Goal: Information Seeking & Learning: Learn about a topic

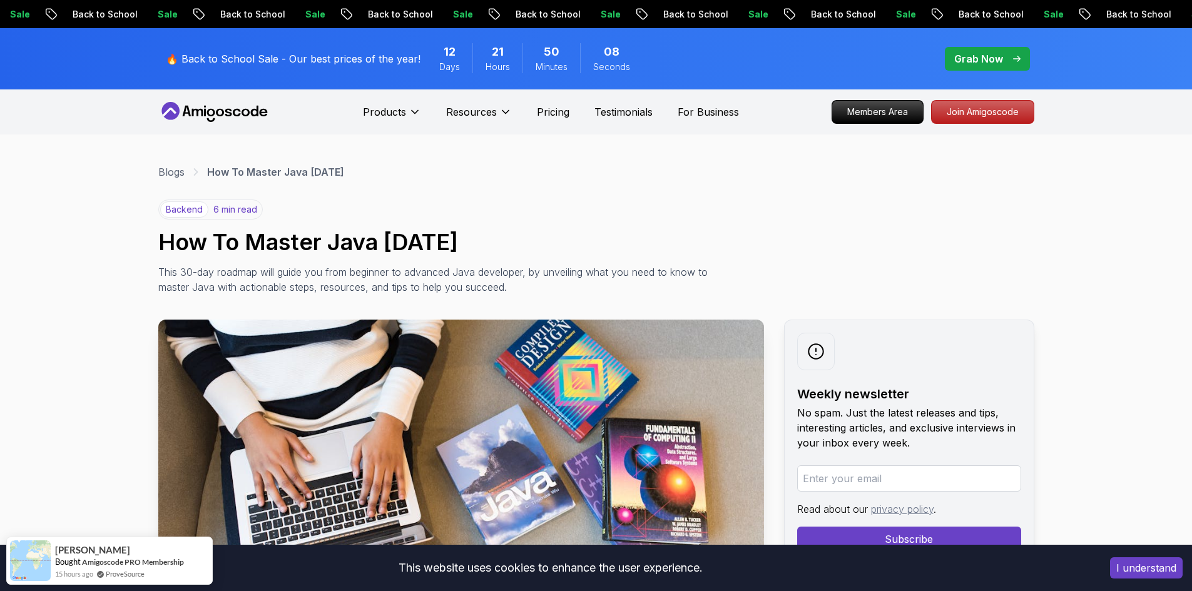
click at [255, 243] on h1 "How To Master Java [DATE]" at bounding box center [596, 242] width 876 height 25
drag, startPoint x: 245, startPoint y: 243, endPoint x: 499, endPoint y: 238, distance: 254.1
click at [499, 238] on h1 "How To Master Java [DATE]" at bounding box center [596, 242] width 876 height 25
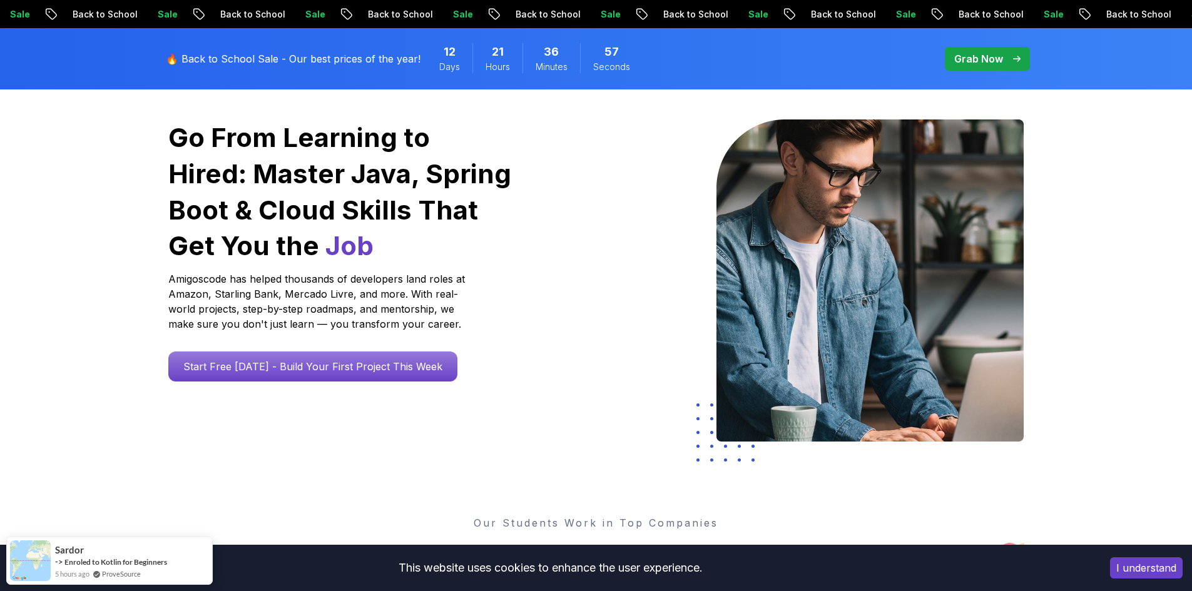
scroll to position [125, 0]
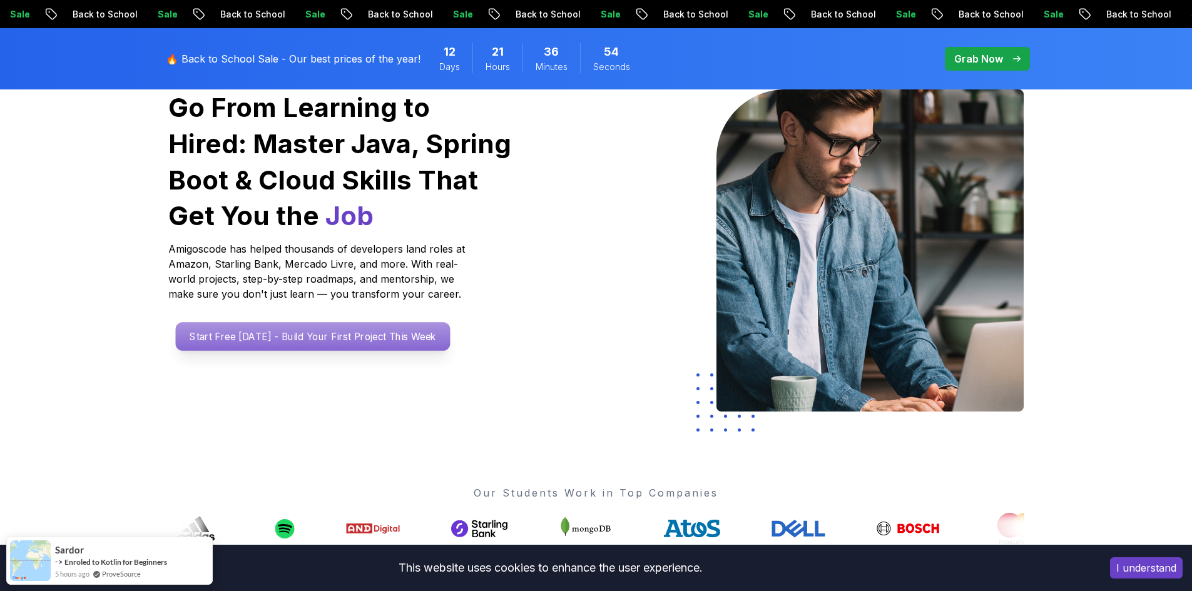
click at [395, 343] on p "Start Free Today - Build Your First Project This Week" at bounding box center [312, 336] width 275 height 29
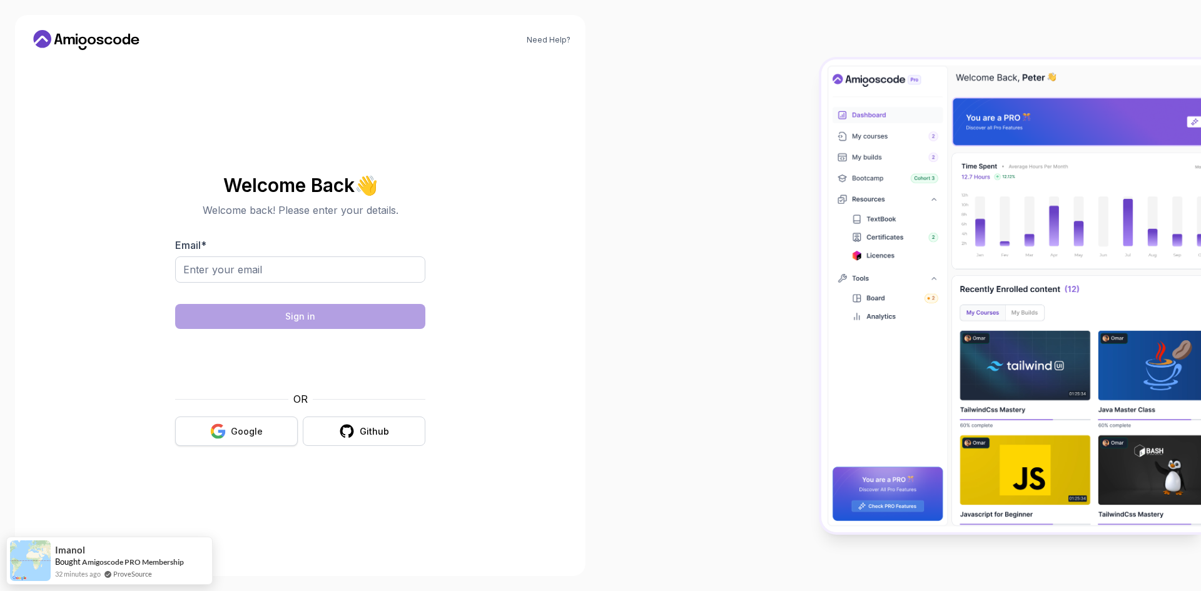
click at [247, 426] on div "Google" at bounding box center [247, 432] width 32 height 13
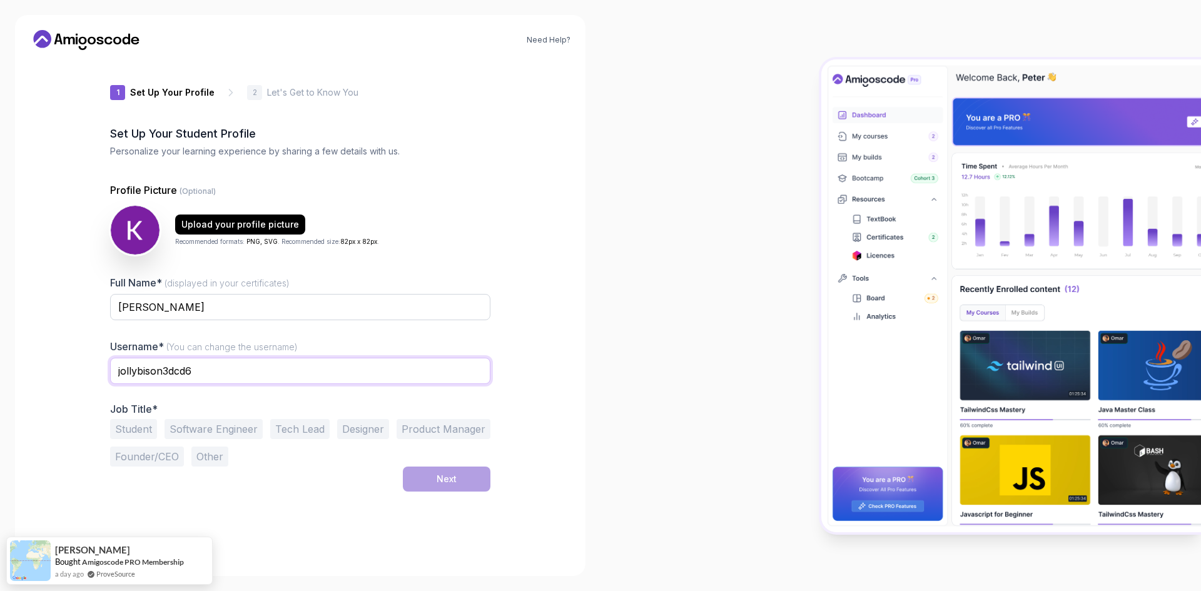
drag, startPoint x: 207, startPoint y: 370, endPoint x: 81, endPoint y: 363, distance: 126.0
click at [81, 363] on div "Need Help? 1 Set Up Your Profile 1 Set Up Your Profile 2 Let's Get to Know You …" at bounding box center [300, 295] width 571 height 561
type input "k"
click at [141, 372] on input "kl-ami" at bounding box center [300, 371] width 380 height 26
click at [152, 372] on input "kl-ami" at bounding box center [300, 371] width 380 height 26
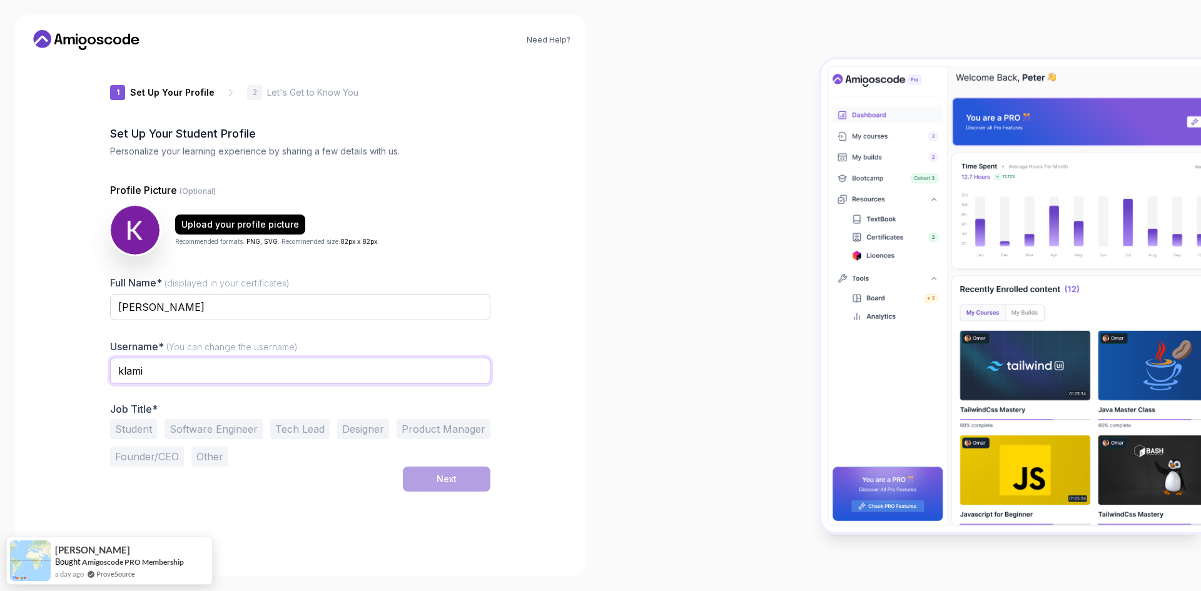
type input "klami"
click at [145, 426] on button "Student" at bounding box center [133, 429] width 47 height 20
click at [462, 477] on button "Next" at bounding box center [447, 479] width 88 height 25
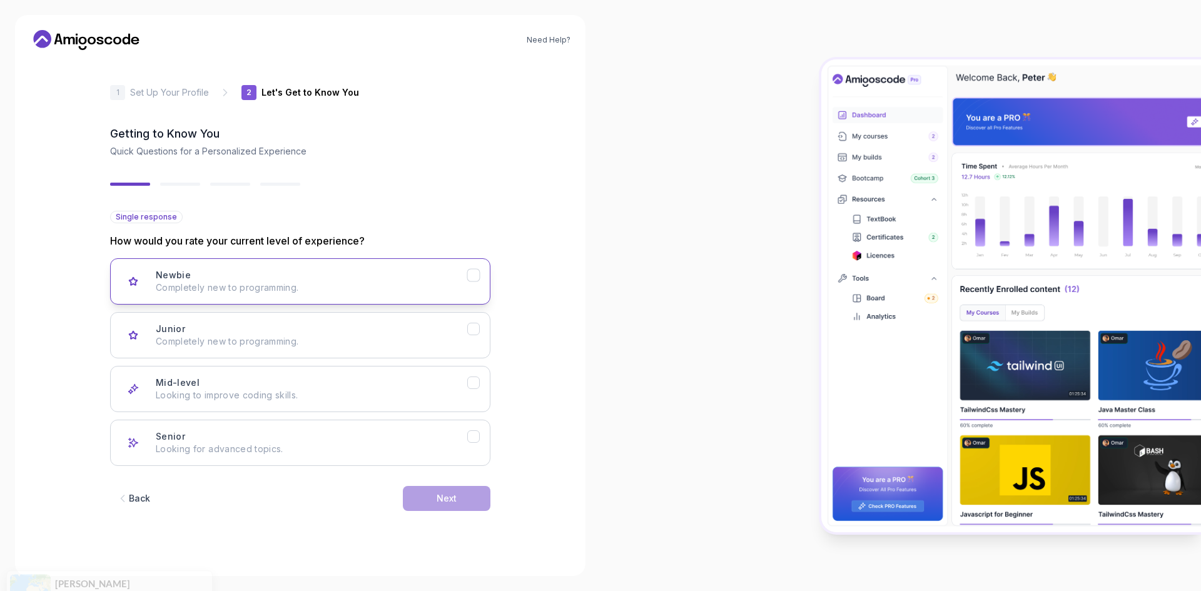
click at [252, 287] on p "Completely new to programming." at bounding box center [312, 288] width 312 height 13
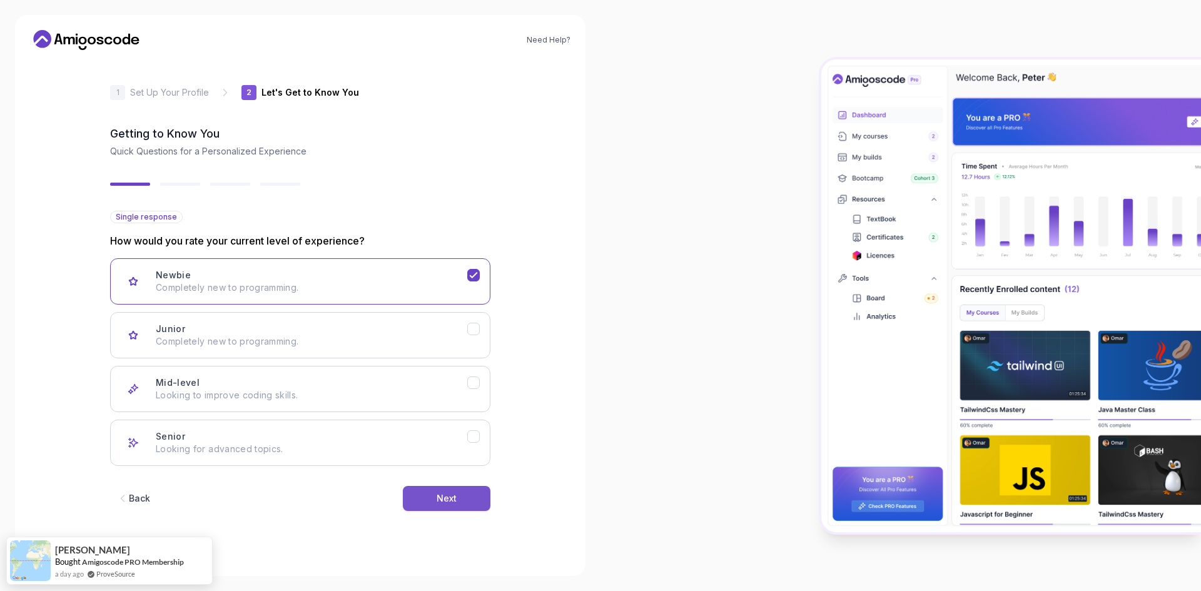
click at [458, 497] on button "Next" at bounding box center [447, 498] width 88 height 25
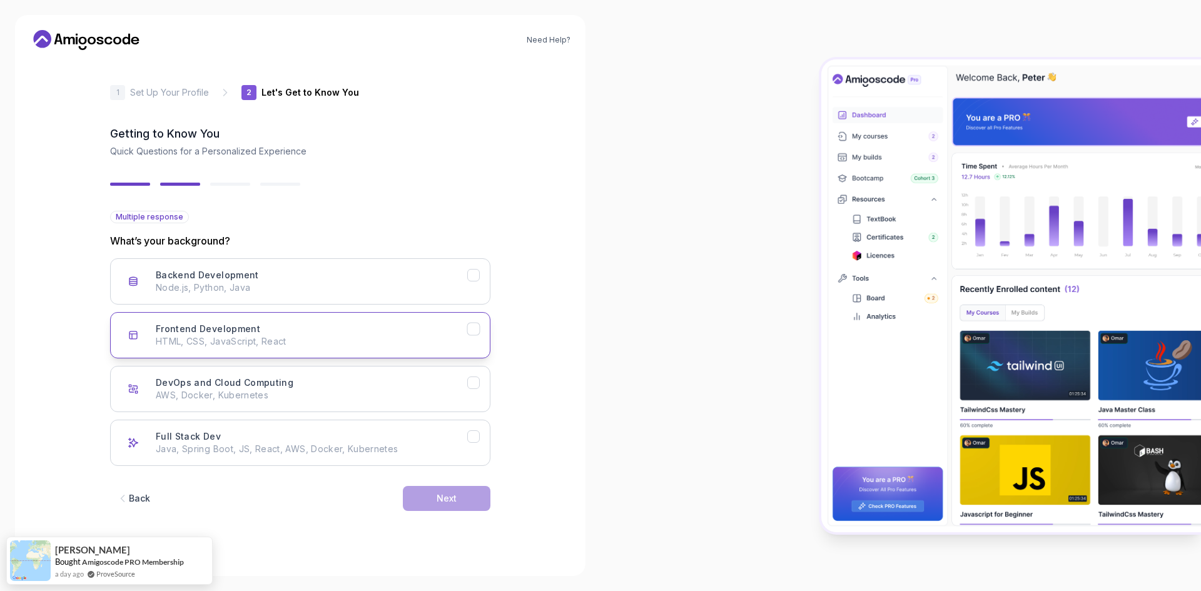
click at [187, 335] on h3 "Frontend Development" at bounding box center [208, 329] width 105 height 13
click at [446, 505] on button "Next" at bounding box center [447, 498] width 88 height 25
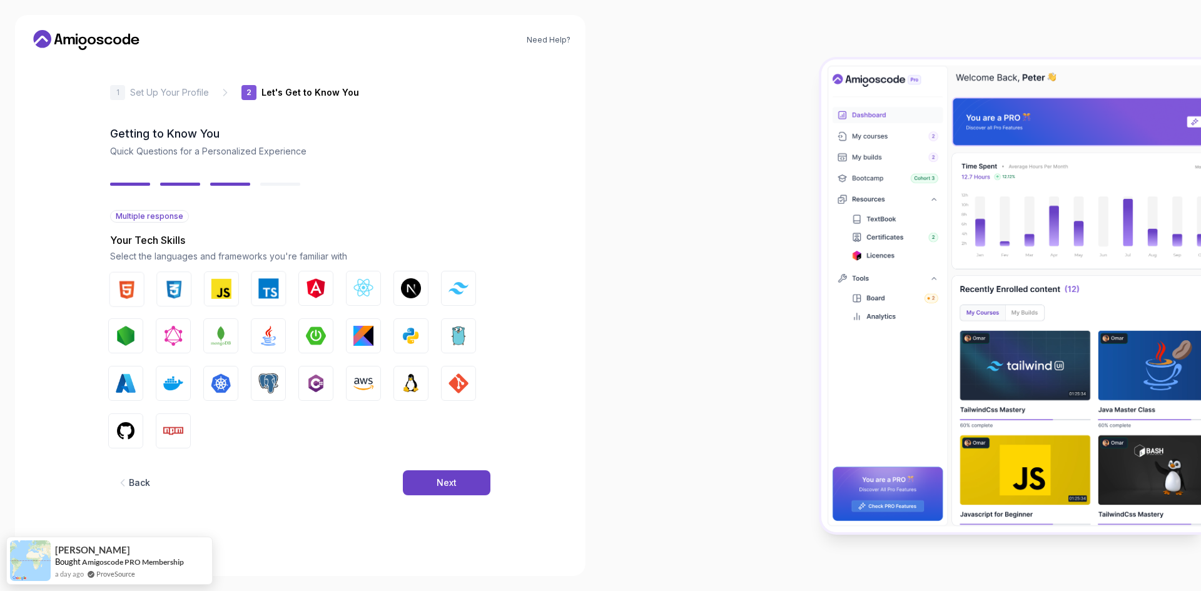
click at [446, 505] on div "Back Next" at bounding box center [300, 483] width 380 height 65
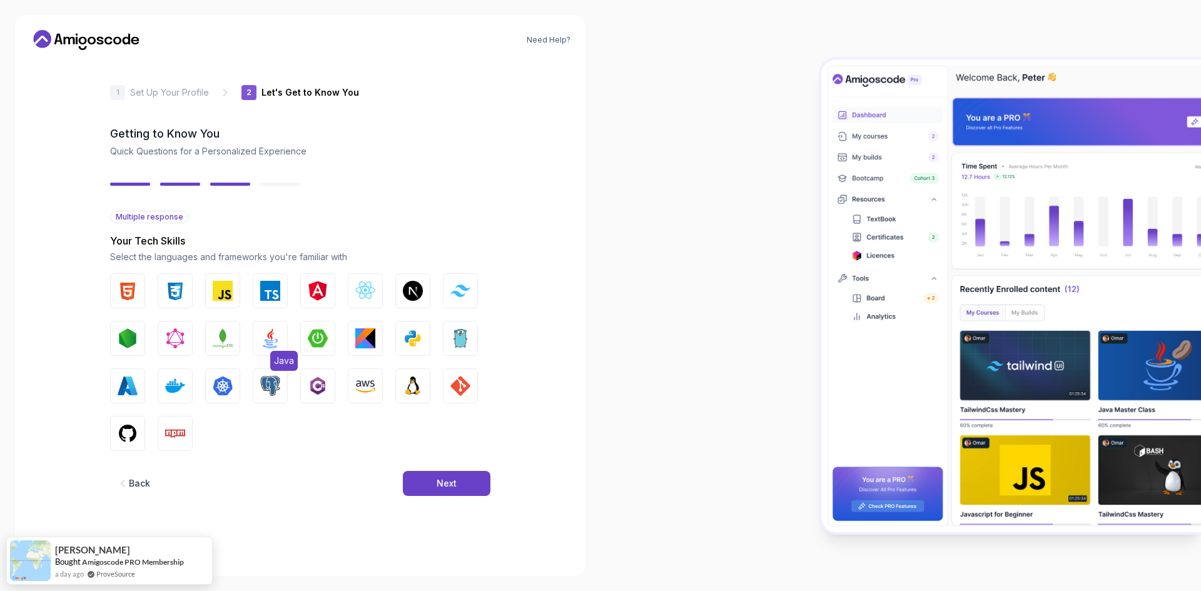
click at [278, 334] on img "button" at bounding box center [270, 339] width 20 height 20
click at [133, 292] on img "button" at bounding box center [128, 291] width 20 height 20
click at [455, 489] on div "Next" at bounding box center [447, 483] width 20 height 13
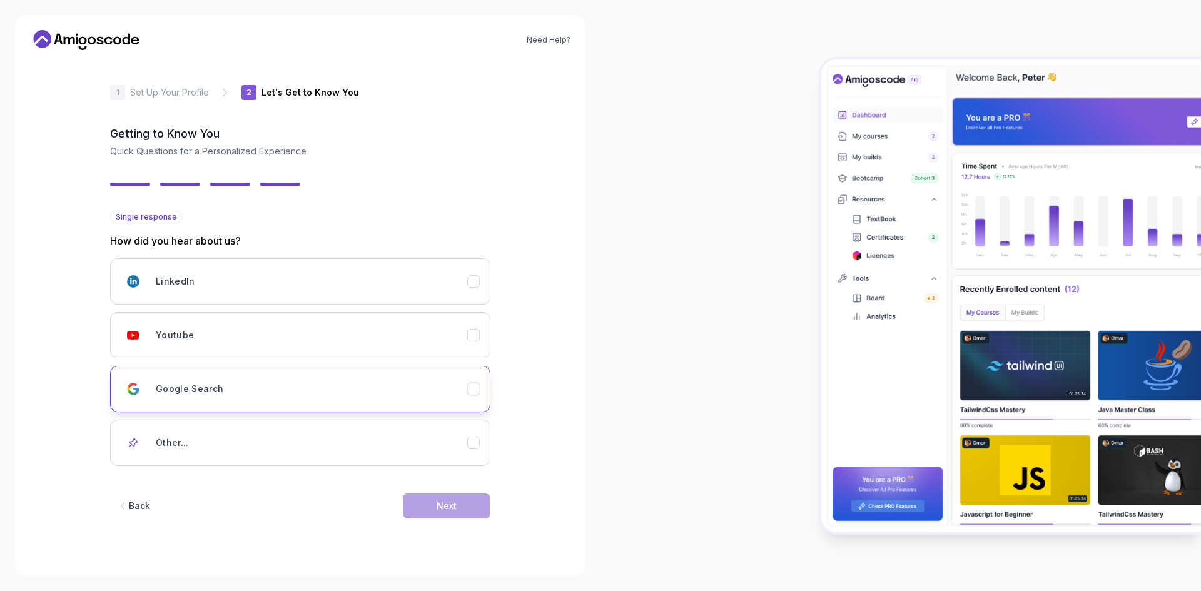
click at [168, 395] on div "Google Search" at bounding box center [312, 389] width 312 height 25
click at [461, 508] on button "Next" at bounding box center [447, 506] width 88 height 25
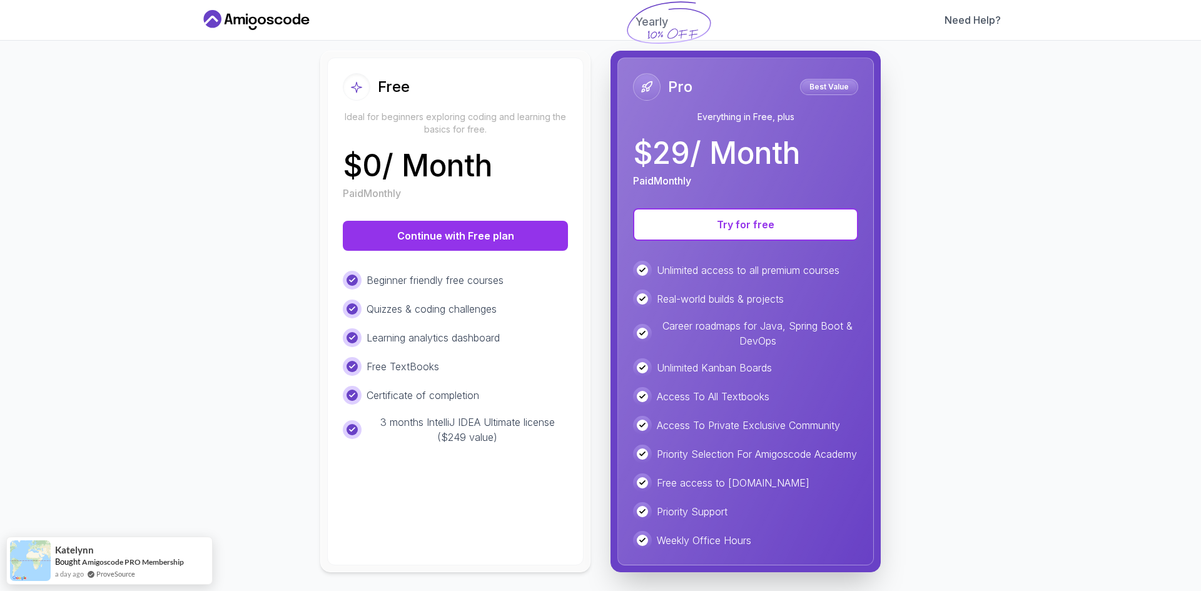
scroll to position [148, 0]
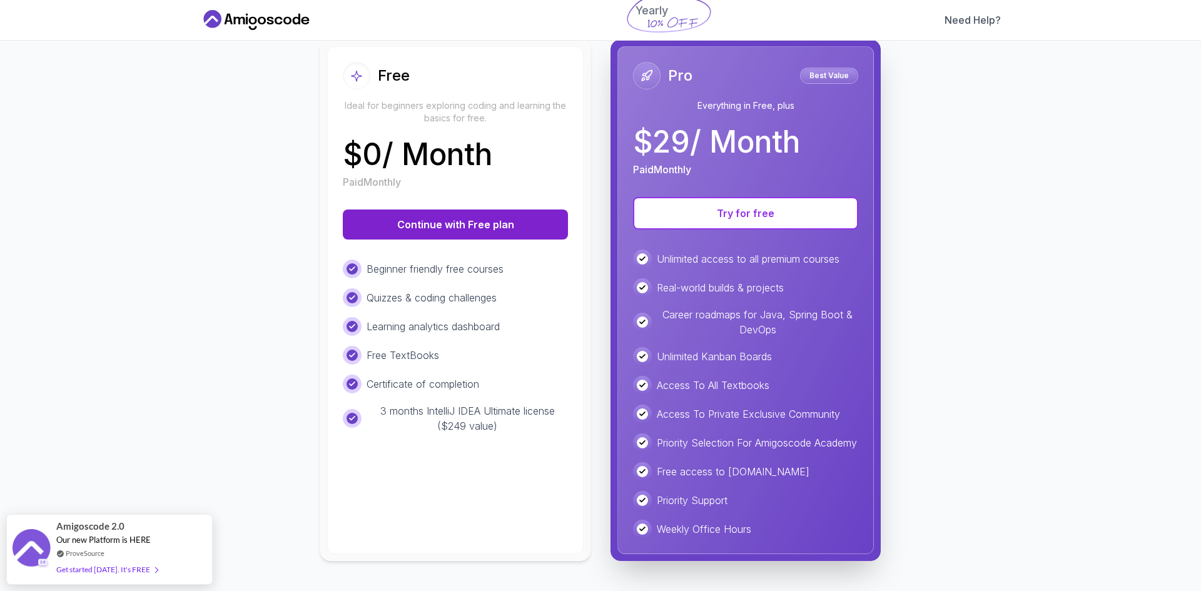
click at [479, 219] on button "Continue with Free plan" at bounding box center [455, 225] width 225 height 30
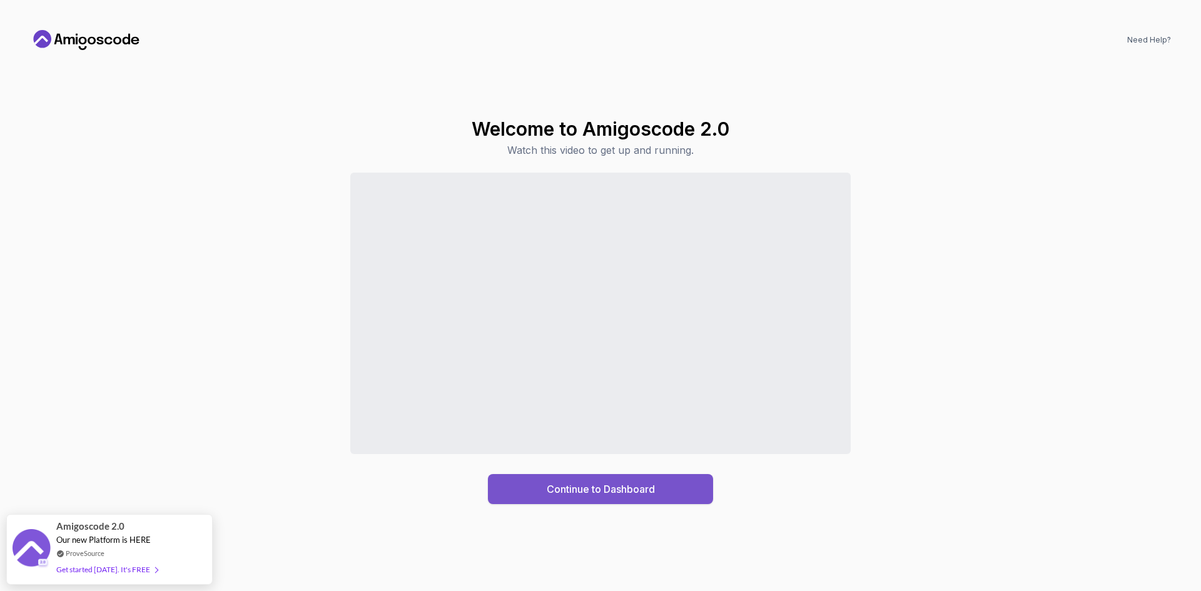
click at [614, 489] on div "Continue to Dashboard" at bounding box center [601, 489] width 108 height 15
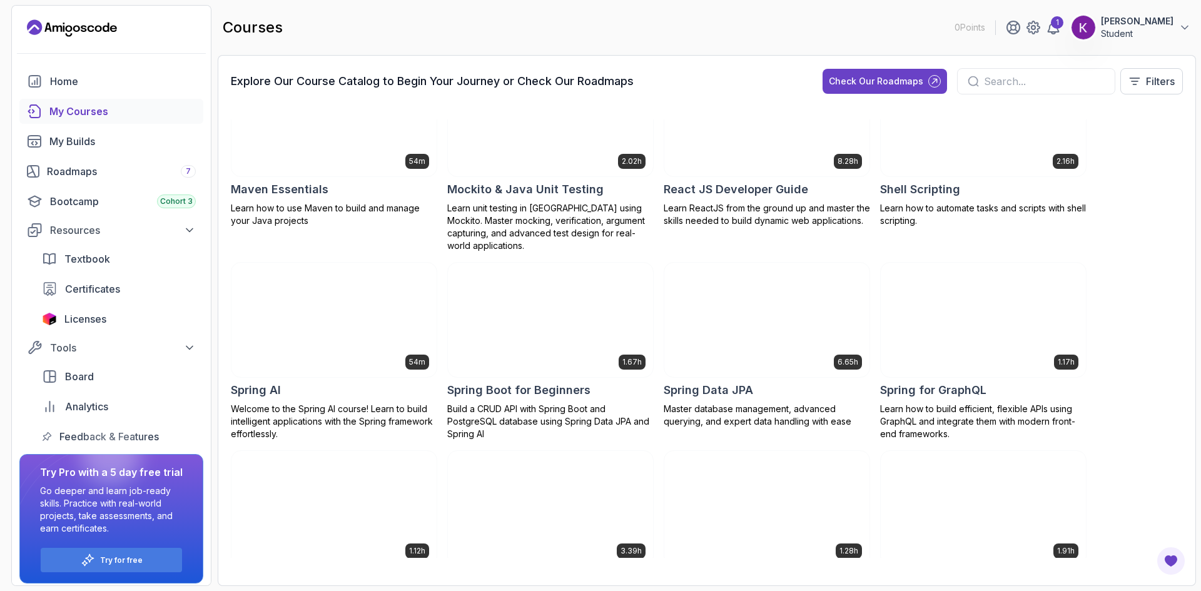
scroll to position [1504, 0]
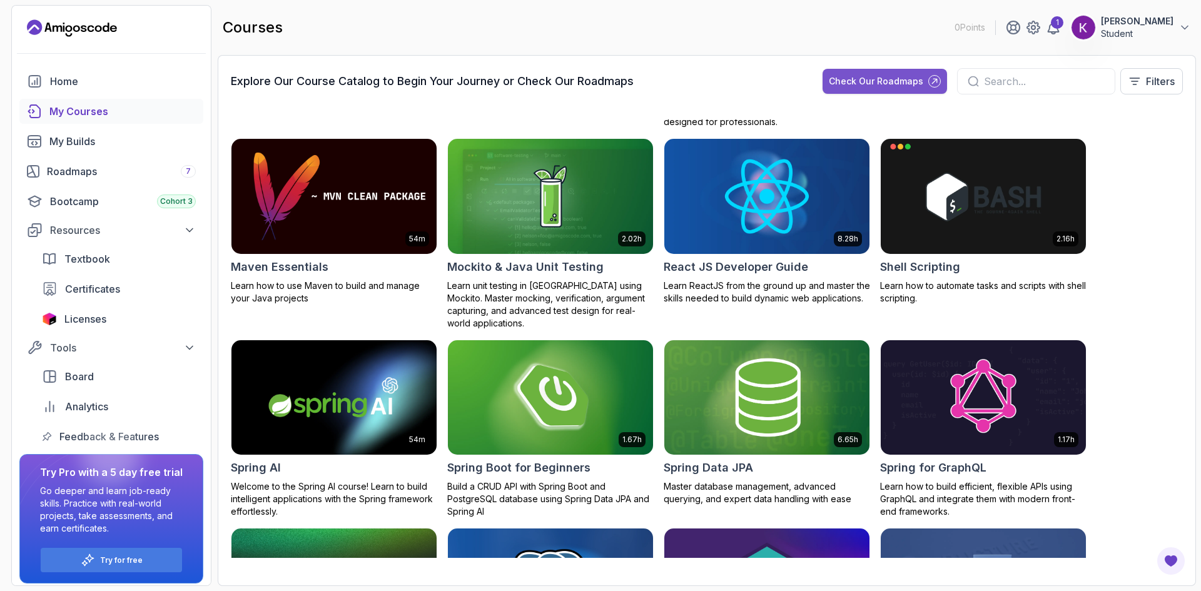
click at [880, 84] on div "Check Our Roadmaps" at bounding box center [876, 81] width 94 height 13
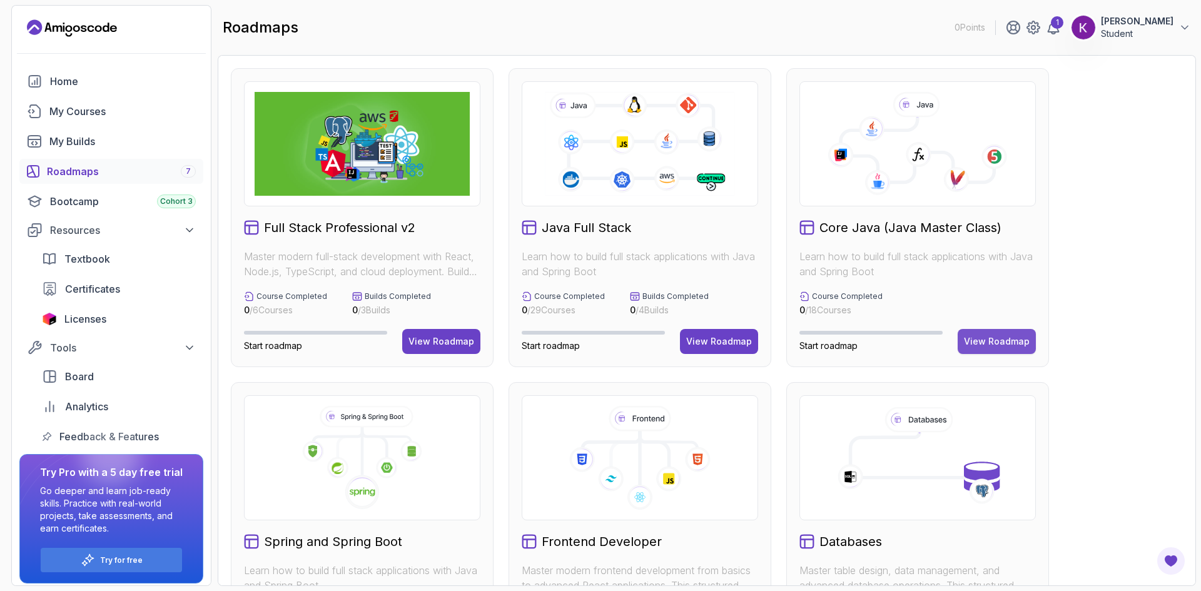
click at [985, 345] on div "View Roadmap" at bounding box center [997, 341] width 66 height 13
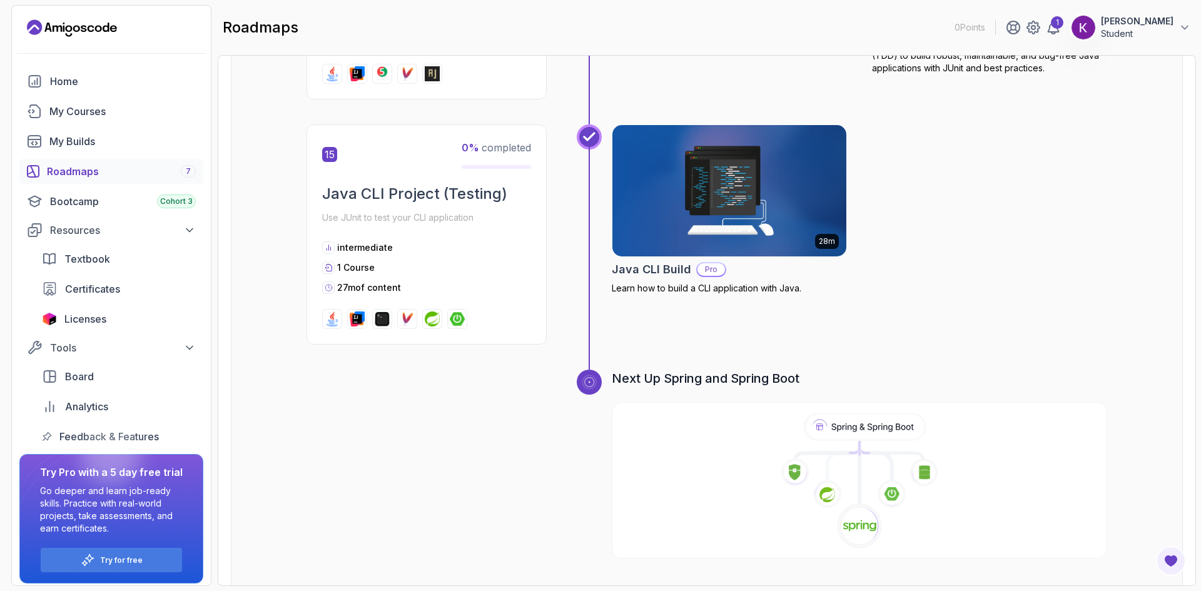
scroll to position [3956, 0]
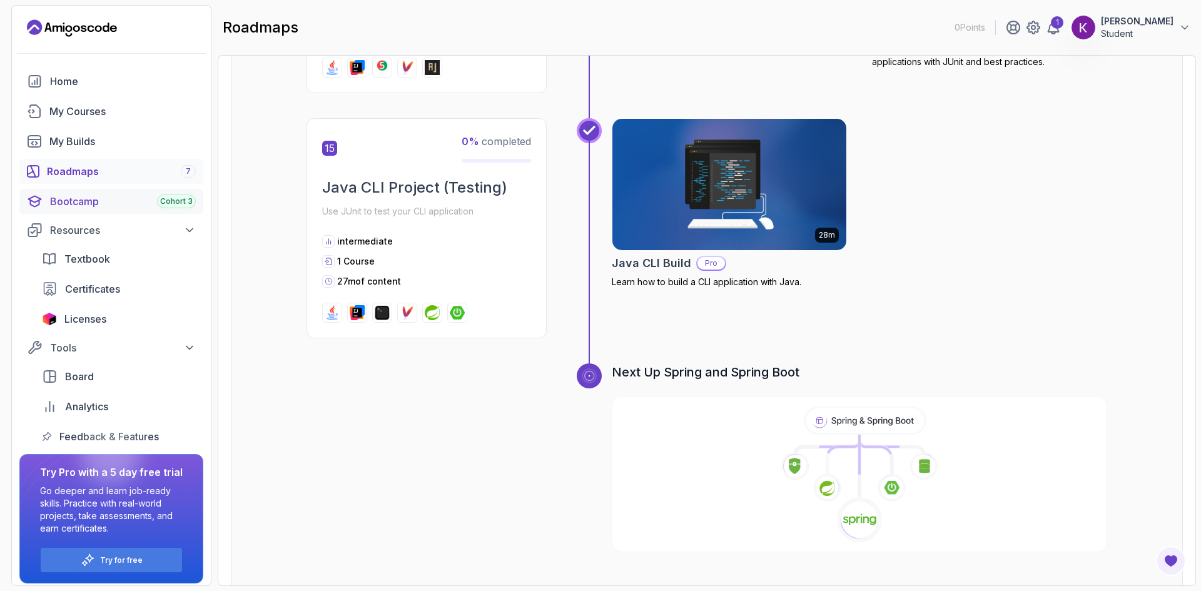
click at [88, 198] on div "Bootcamp Cohort 3" at bounding box center [123, 201] width 146 height 15
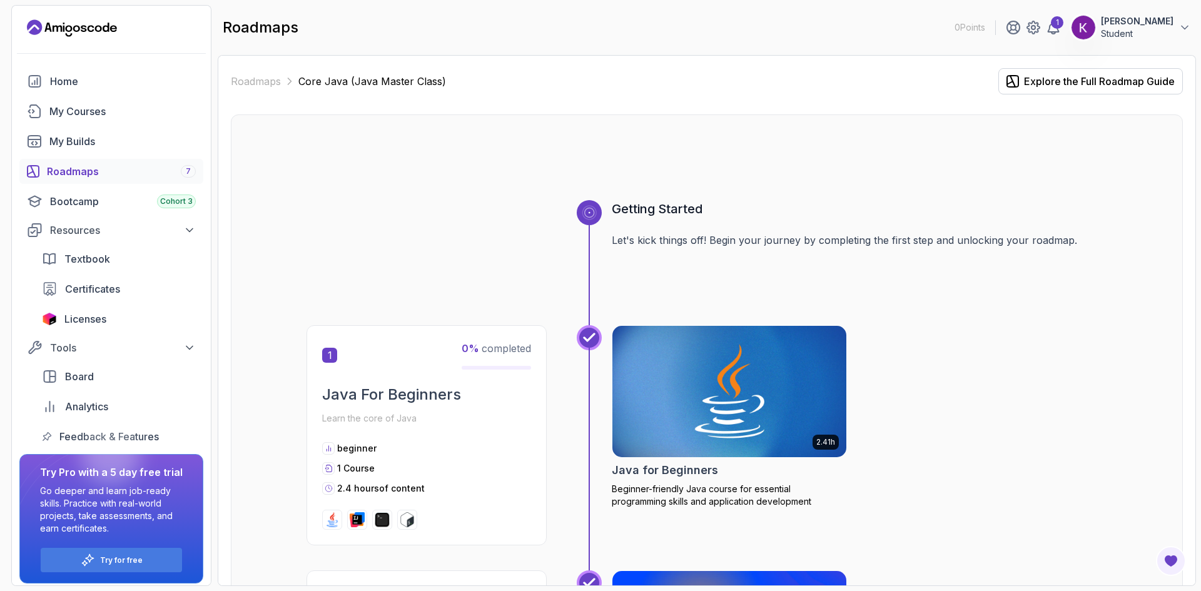
click at [707, 215] on h3 "Getting Started" at bounding box center [860, 209] width 496 height 18
click at [717, 364] on img at bounding box center [730, 392] width 246 height 138
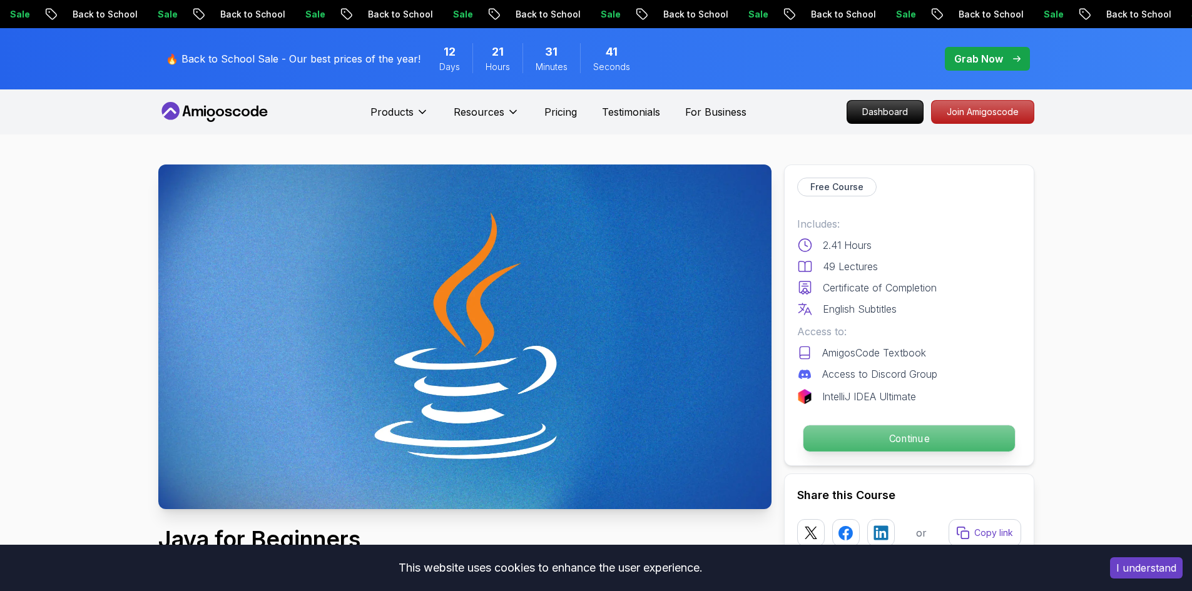
click at [911, 437] on p "Continue" at bounding box center [909, 439] width 212 height 26
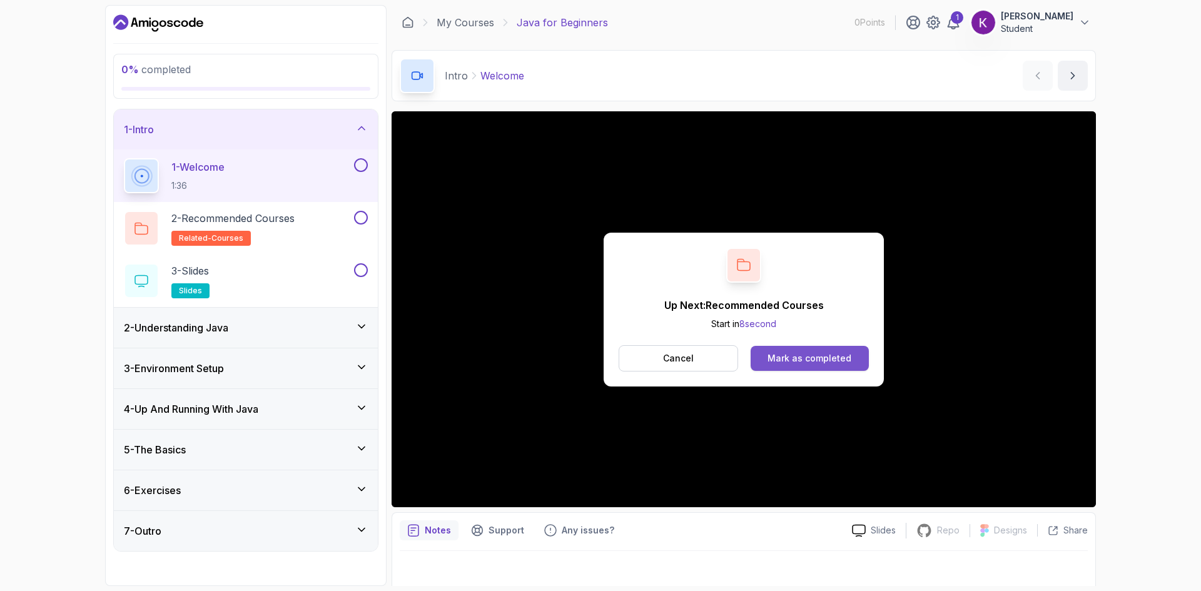
click at [801, 348] on button "Mark as completed" at bounding box center [810, 358] width 118 height 25
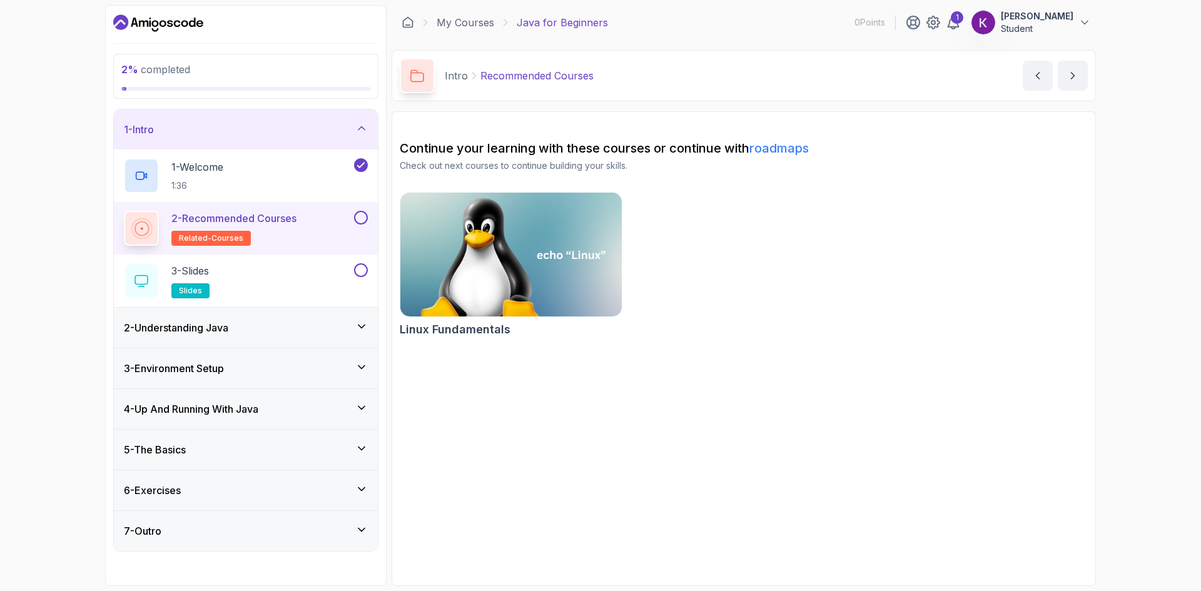
click at [254, 220] on p "2 - Recommended Courses" at bounding box center [233, 218] width 125 height 15
click at [192, 288] on span "slides" at bounding box center [190, 291] width 23 height 10
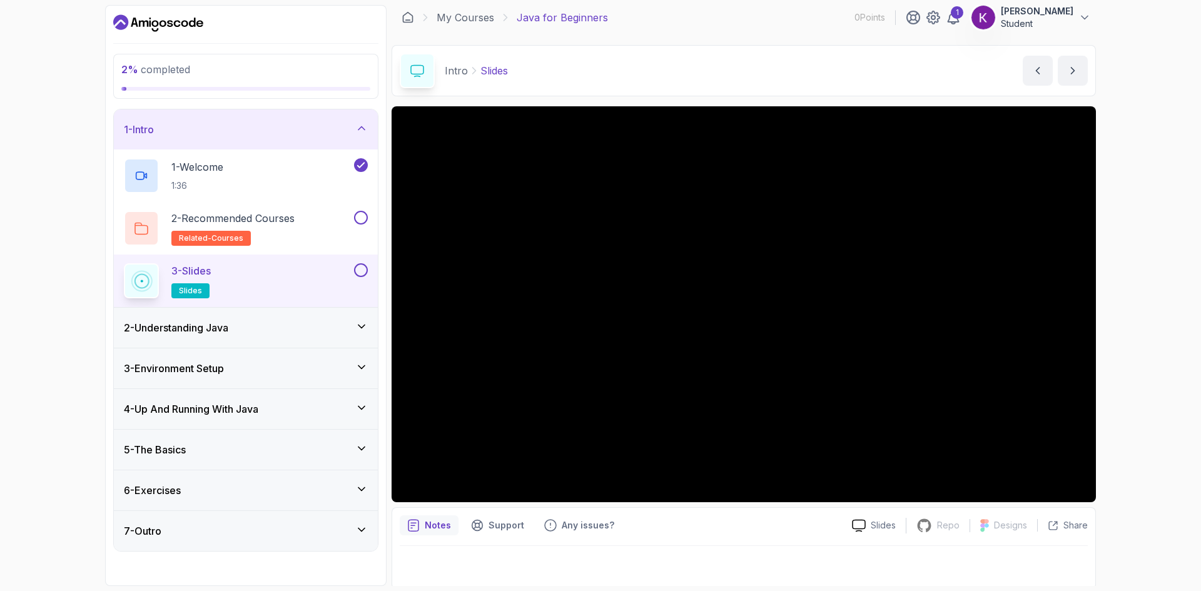
scroll to position [8, 0]
